Goal: Task Accomplishment & Management: Use online tool/utility

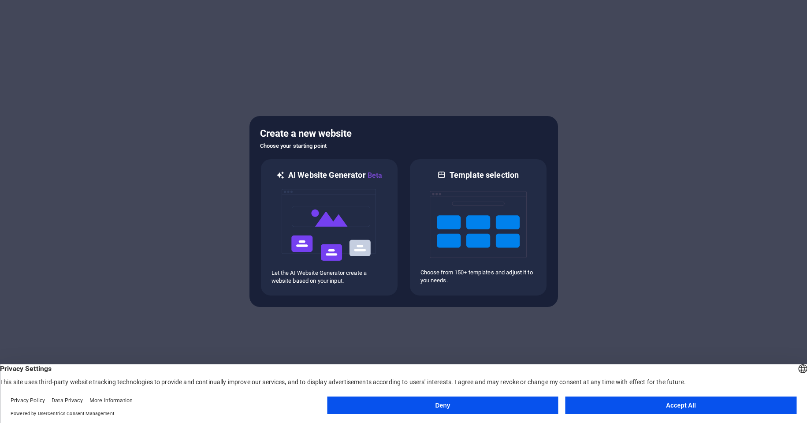
click at [662, 401] on button "Accept All" at bounding box center [680, 405] width 231 height 18
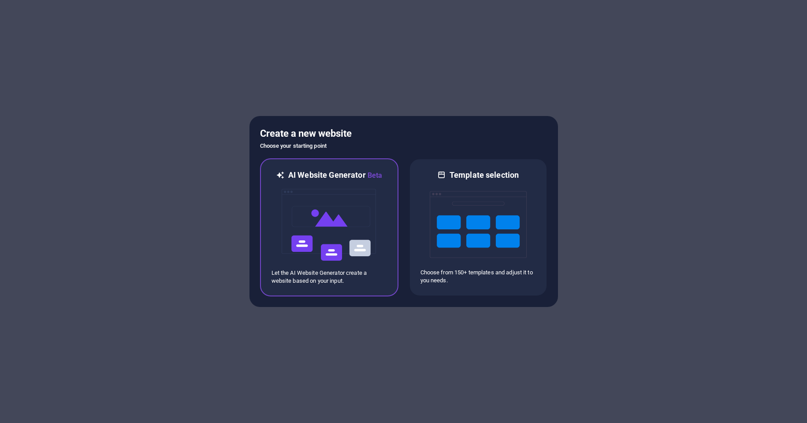
click at [322, 200] on img at bounding box center [329, 225] width 97 height 88
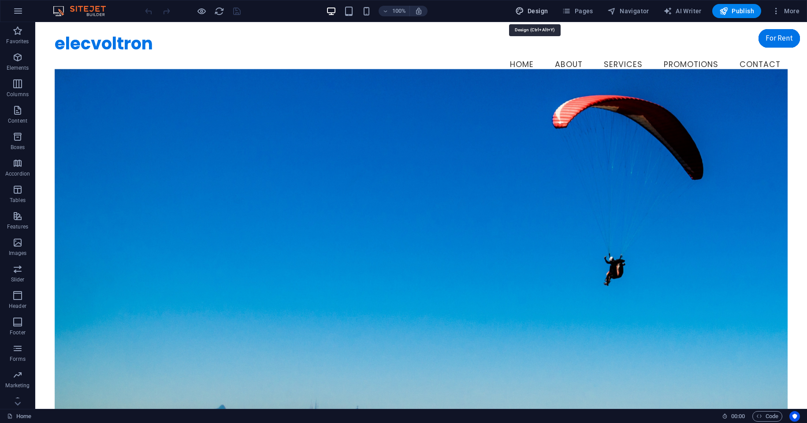
click at [533, 16] on button "Design" at bounding box center [532, 11] width 40 height 14
select select "px"
select select "200"
select select "px"
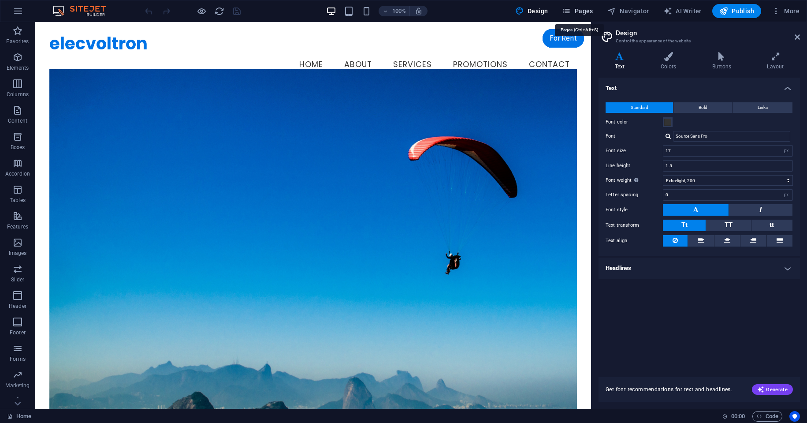
click at [575, 13] on span "Pages" at bounding box center [577, 11] width 31 height 9
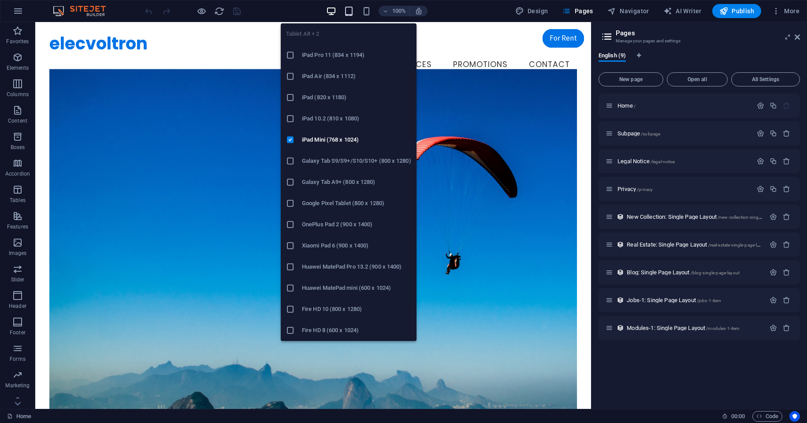
click at [346, 11] on icon "button" at bounding box center [349, 11] width 10 height 10
